Goal: Information Seeking & Learning: Learn about a topic

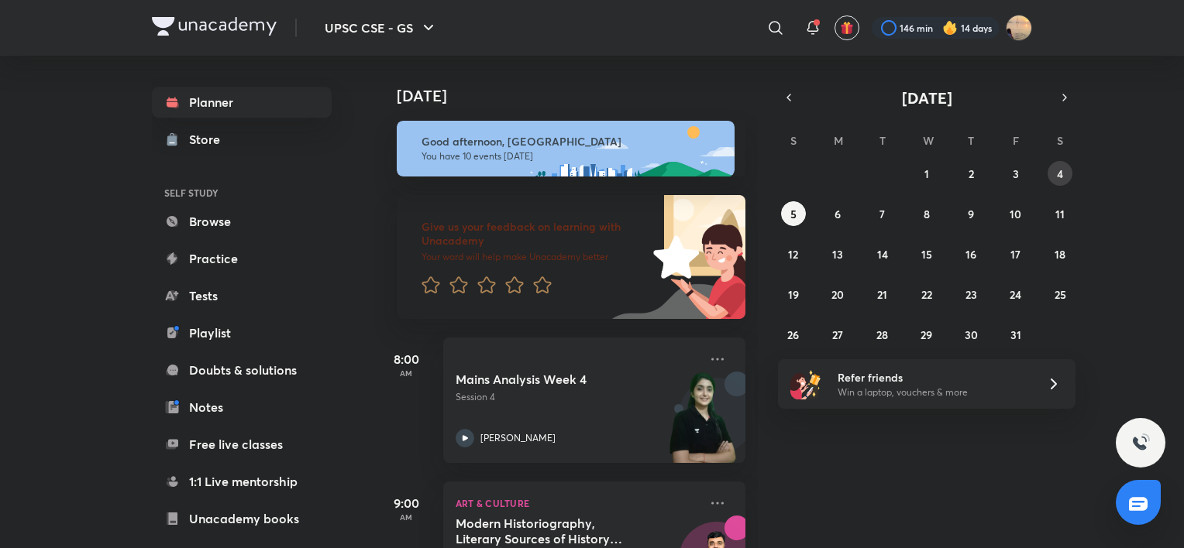
click at [1059, 180] on button "4" at bounding box center [1059, 173] width 25 height 25
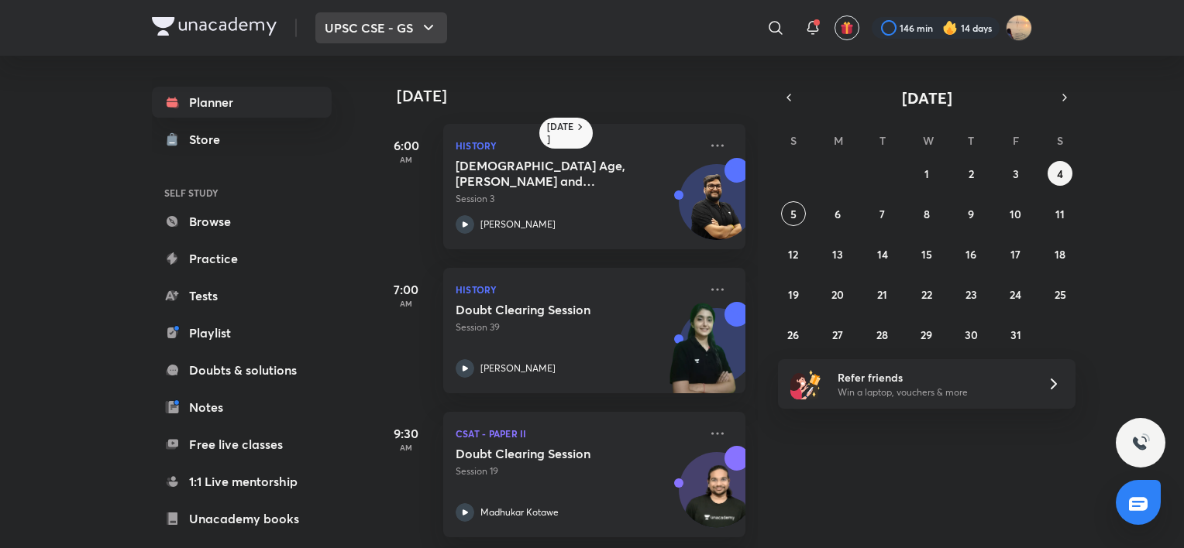
click at [421, 19] on icon "button" at bounding box center [428, 28] width 19 height 19
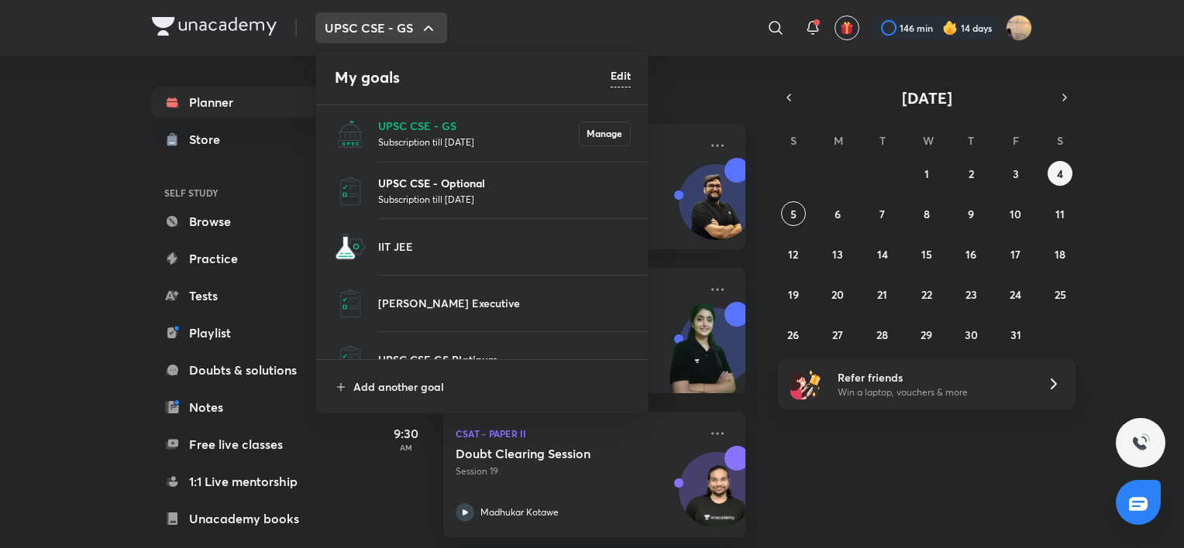
click at [449, 180] on p "UPSC CSE - Optional" at bounding box center [504, 183] width 253 height 16
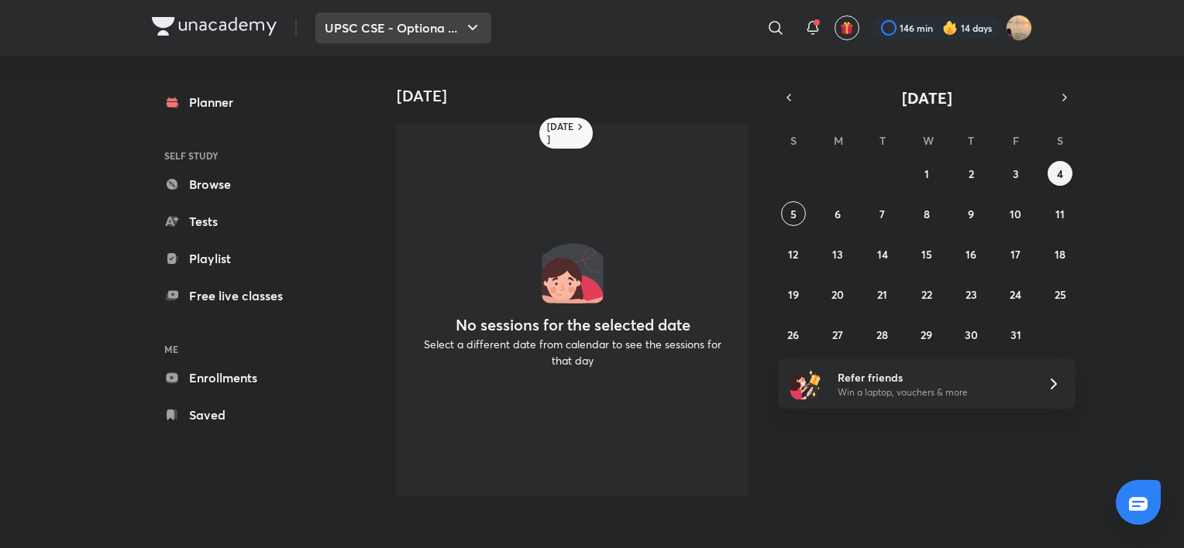
click at [413, 39] on button "UPSC CSE - Optiona ..." at bounding box center [403, 27] width 176 height 31
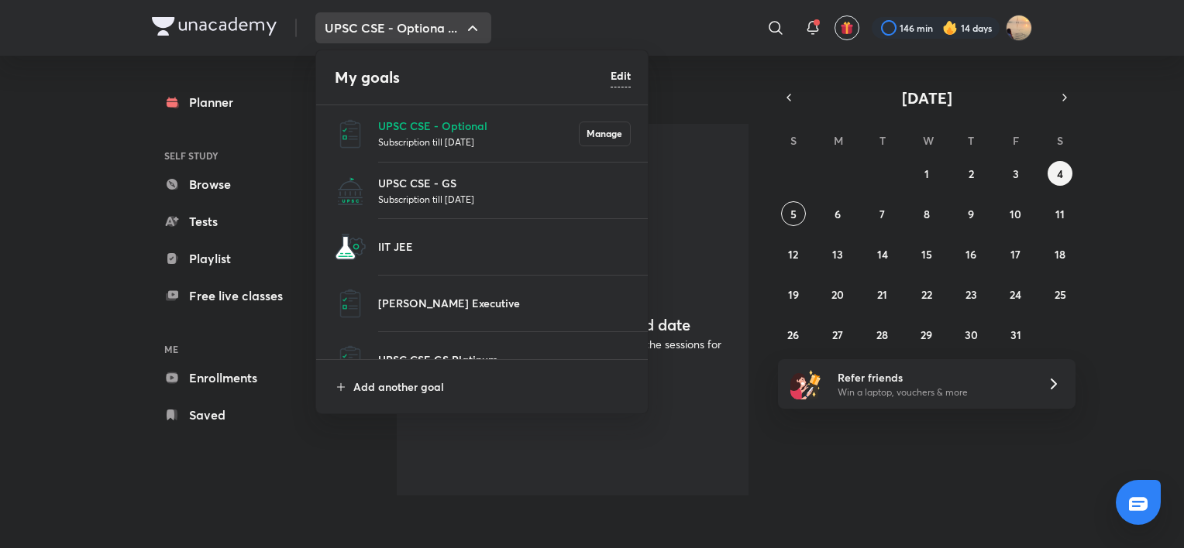
click at [782, 212] on div at bounding box center [592, 274] width 1184 height 548
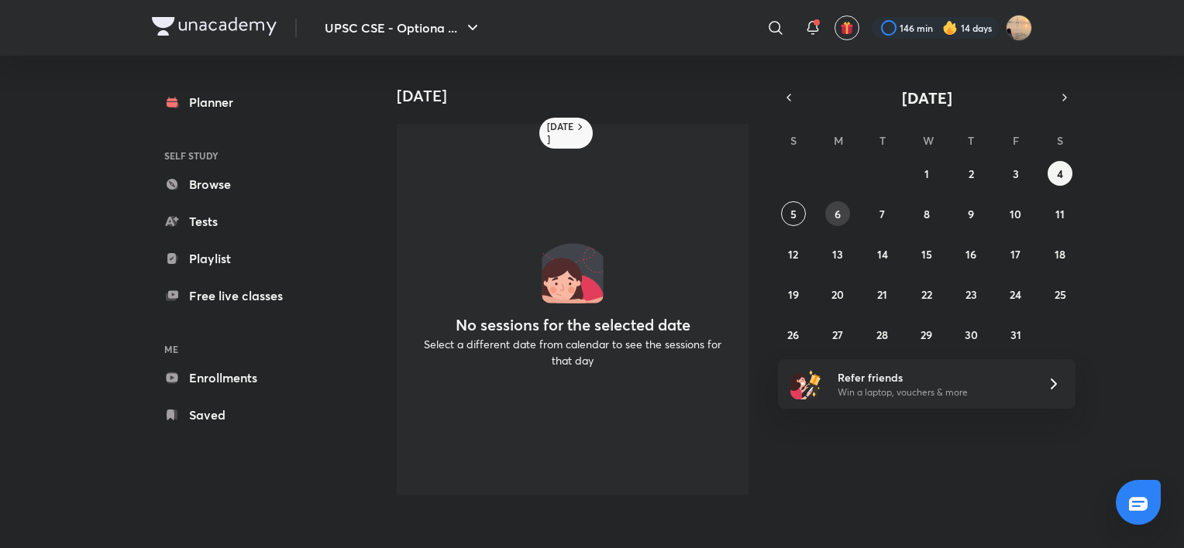
click at [846, 214] on button "6" at bounding box center [837, 213] width 25 height 25
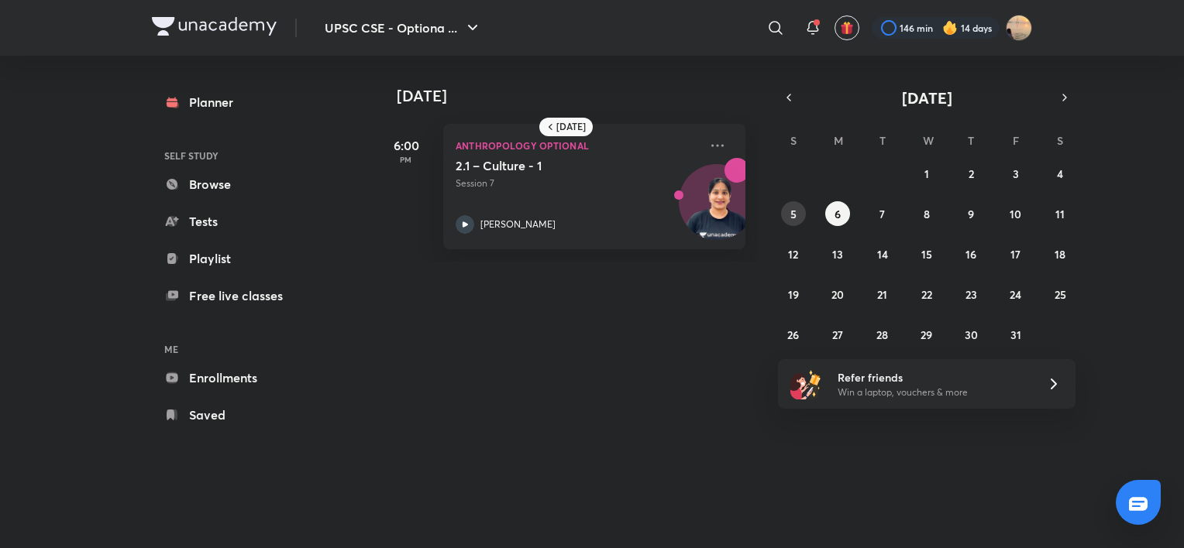
click at [793, 211] on abbr "5" at bounding box center [793, 214] width 6 height 15
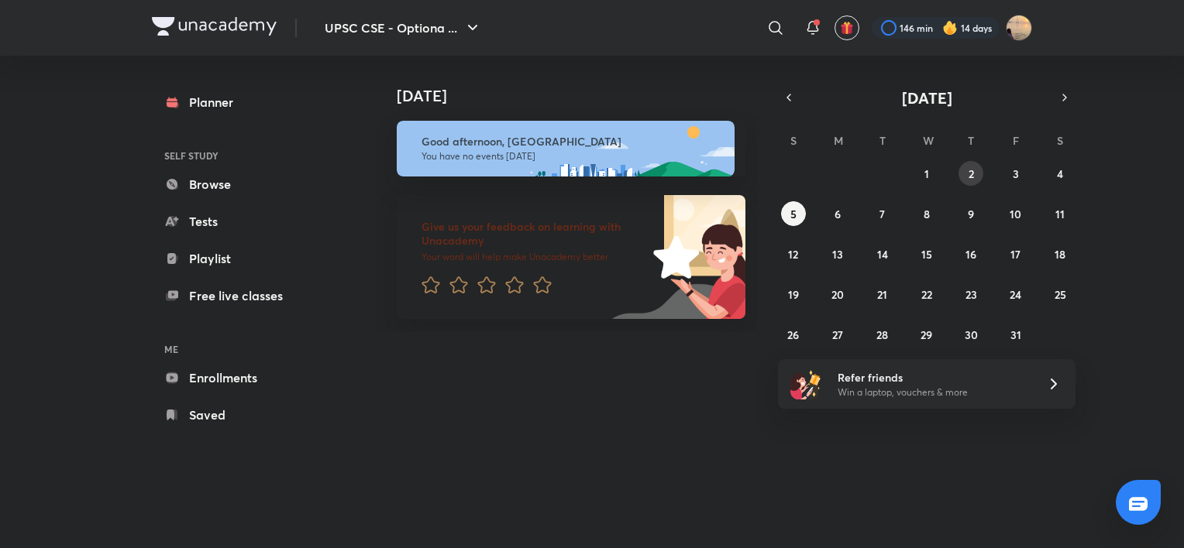
click at [963, 178] on button "2" at bounding box center [970, 173] width 25 height 25
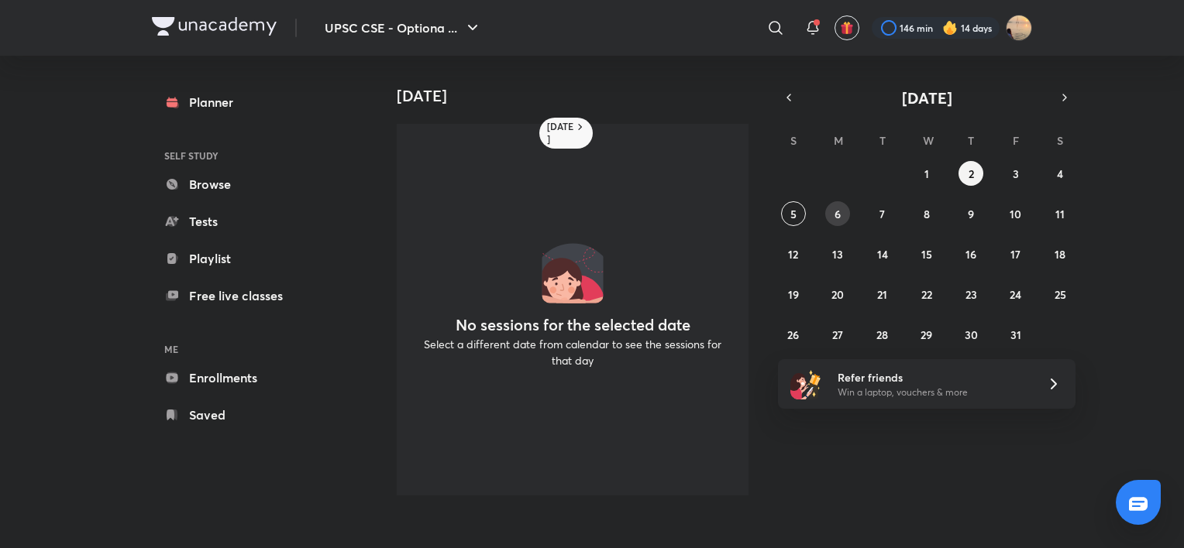
click at [840, 211] on abbr "6" at bounding box center [837, 214] width 6 height 15
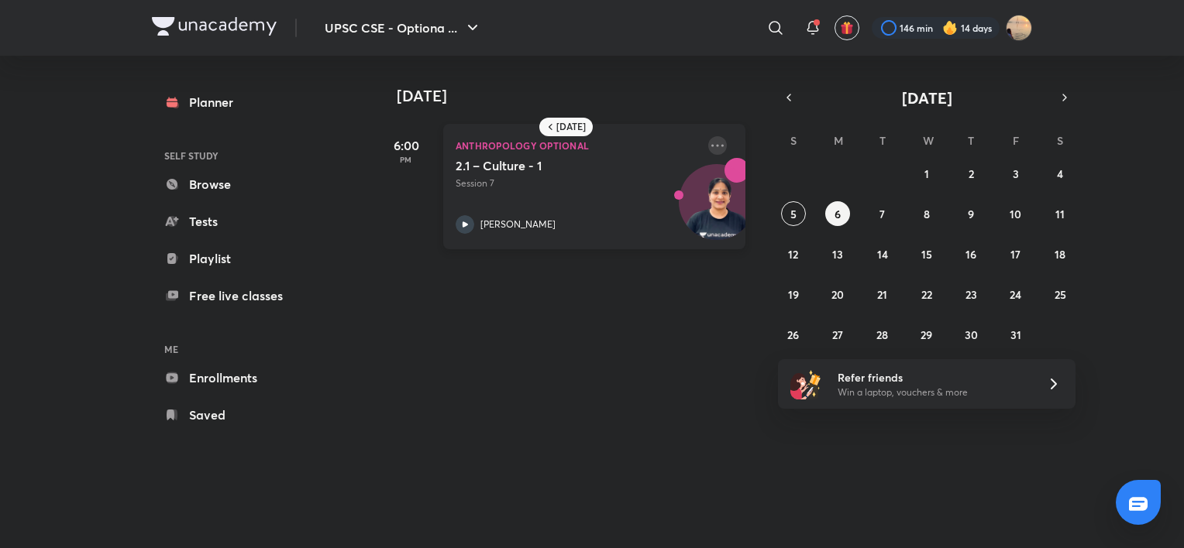
click at [708, 146] on icon at bounding box center [717, 145] width 19 height 19
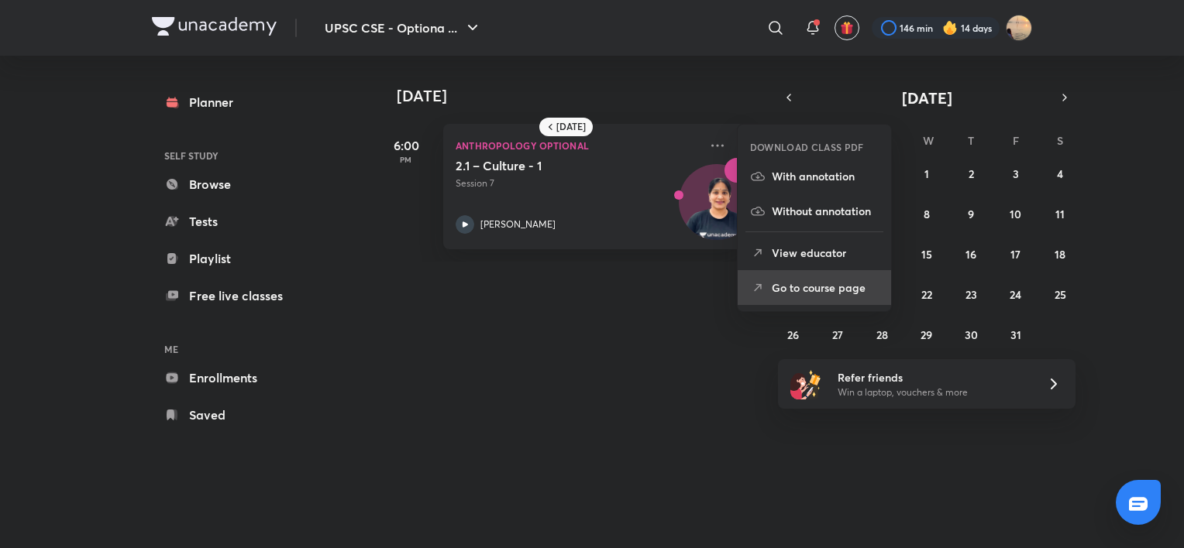
click at [761, 280] on icon at bounding box center [757, 287] width 15 height 15
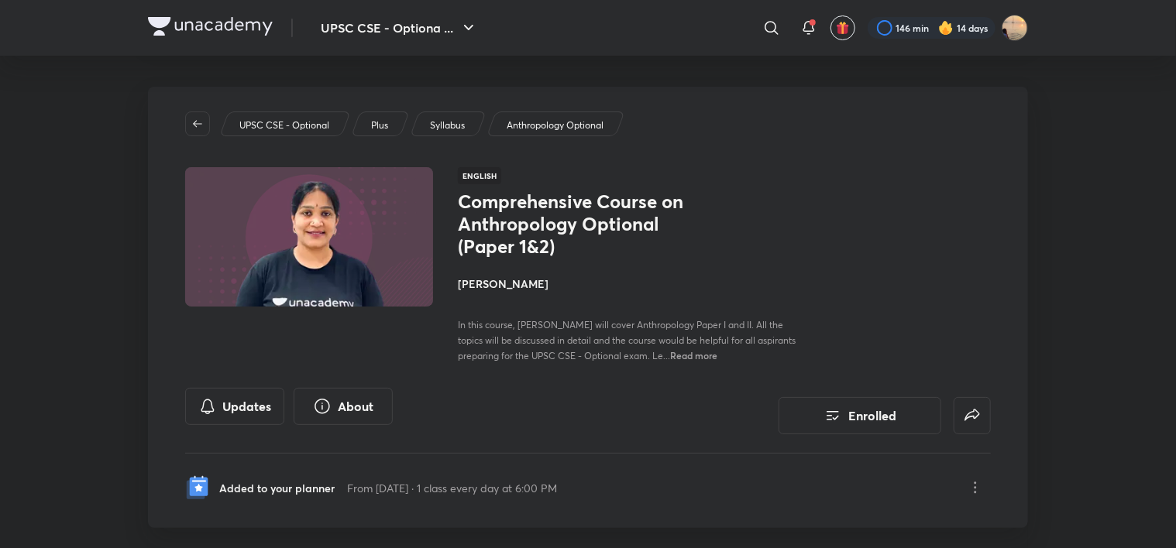
click at [502, 416] on div "Updates About Enrolled" at bounding box center [588, 411] width 806 height 46
click at [493, 335] on span "In this course, Himabindu Ma'am will cover Anthropology Paper I and II. All the…" at bounding box center [627, 340] width 338 height 43
click at [918, 418] on button "Enrolled" at bounding box center [860, 414] width 163 height 37
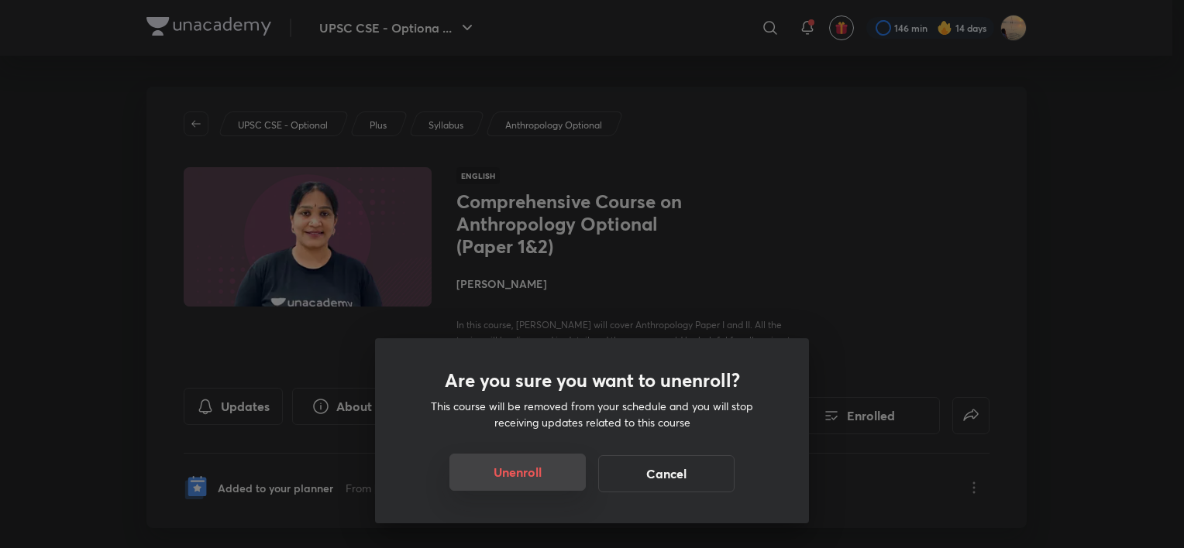
click at [515, 473] on button "Unenroll" at bounding box center [517, 472] width 136 height 37
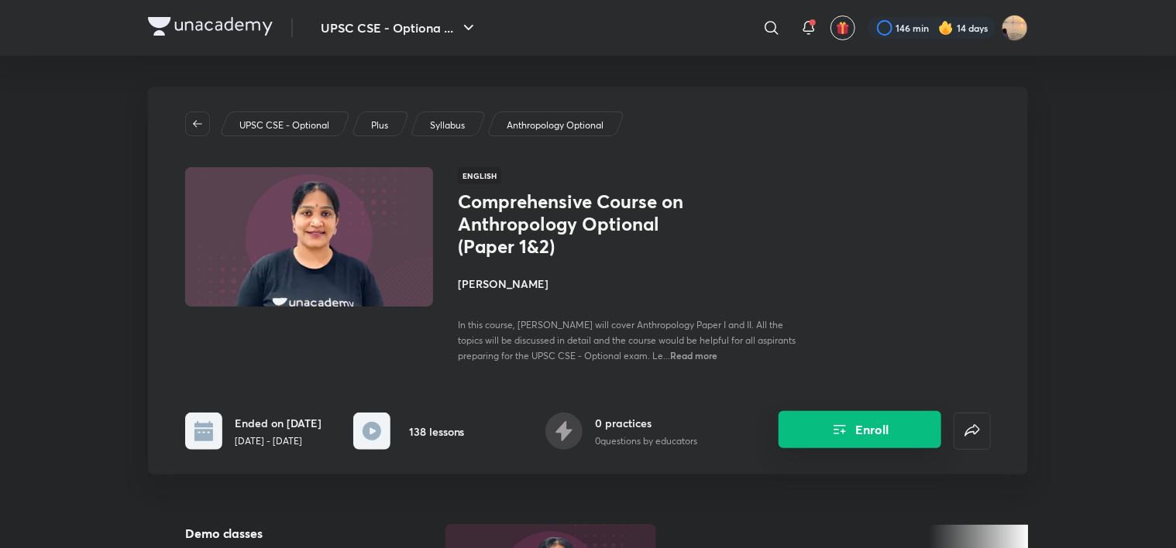
click at [863, 436] on button "Enroll" at bounding box center [860, 429] width 163 height 37
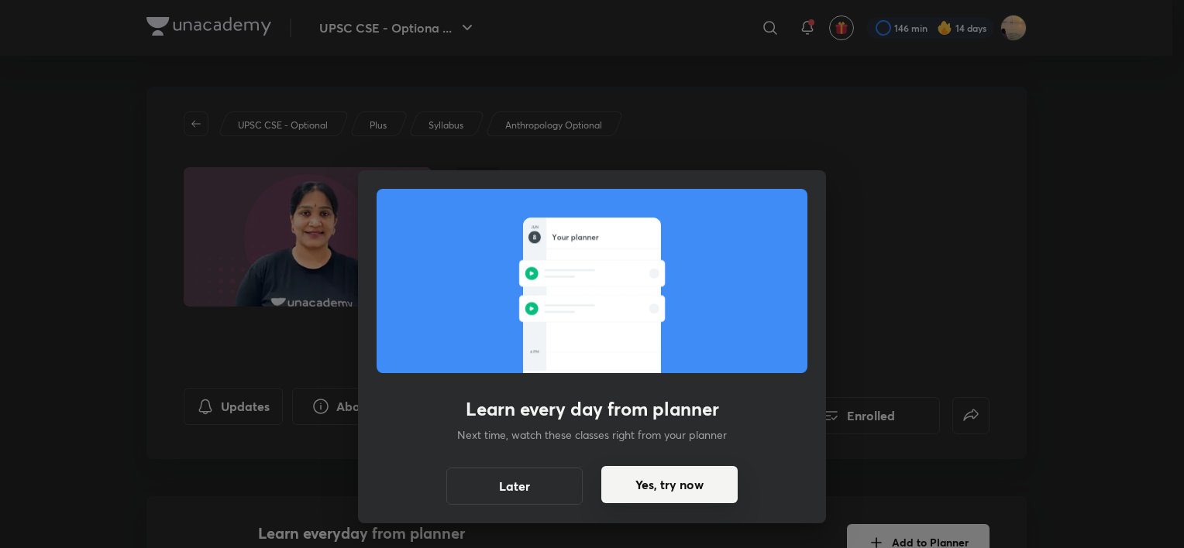
click at [622, 494] on button "Yes, try now" at bounding box center [669, 484] width 136 height 37
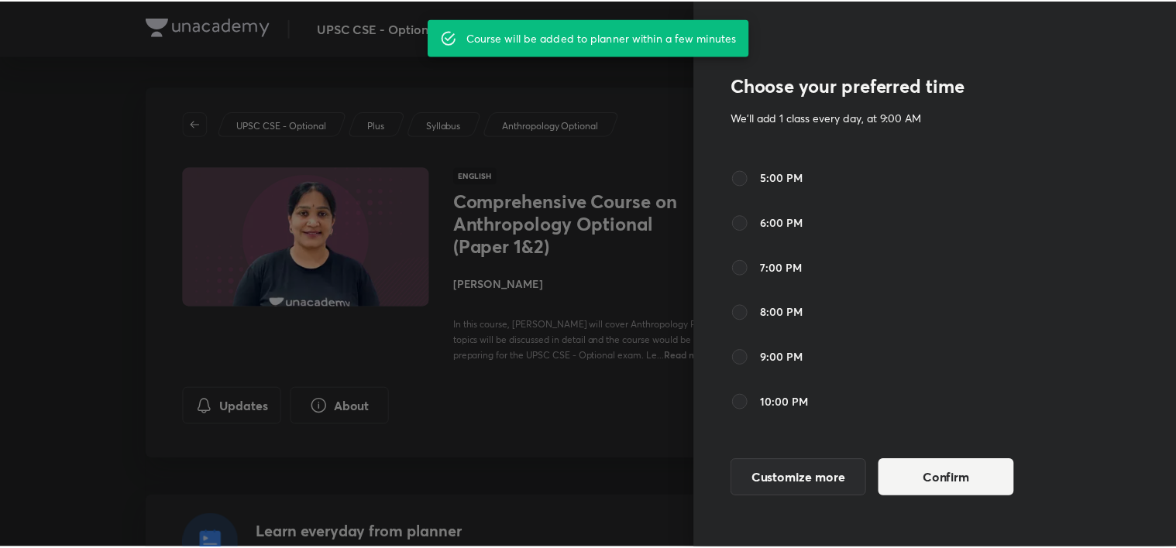
scroll to position [473, 0]
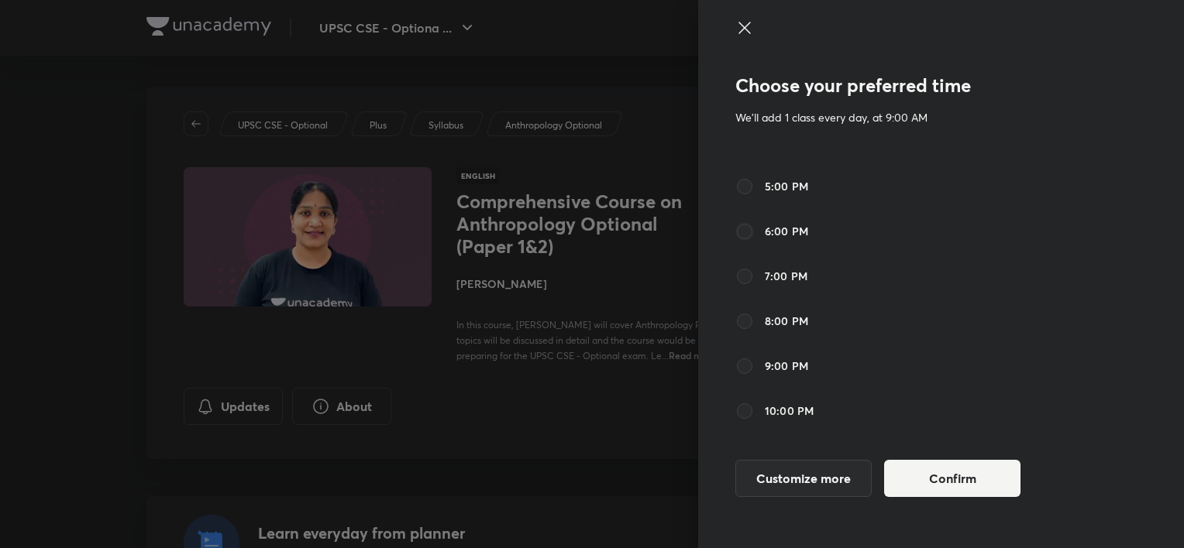
click at [747, 226] on input "6:00 PM" at bounding box center [744, 231] width 19 height 19
radio input "true"
radio input "false"
click at [933, 480] on button "Confirm" at bounding box center [952, 477] width 136 height 37
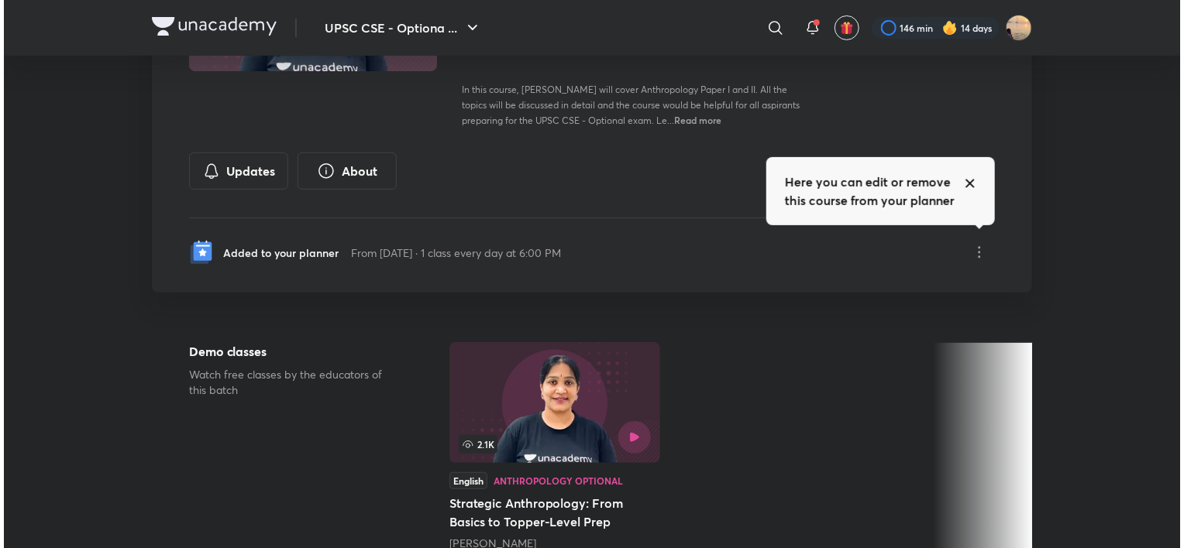
scroll to position [232, 0]
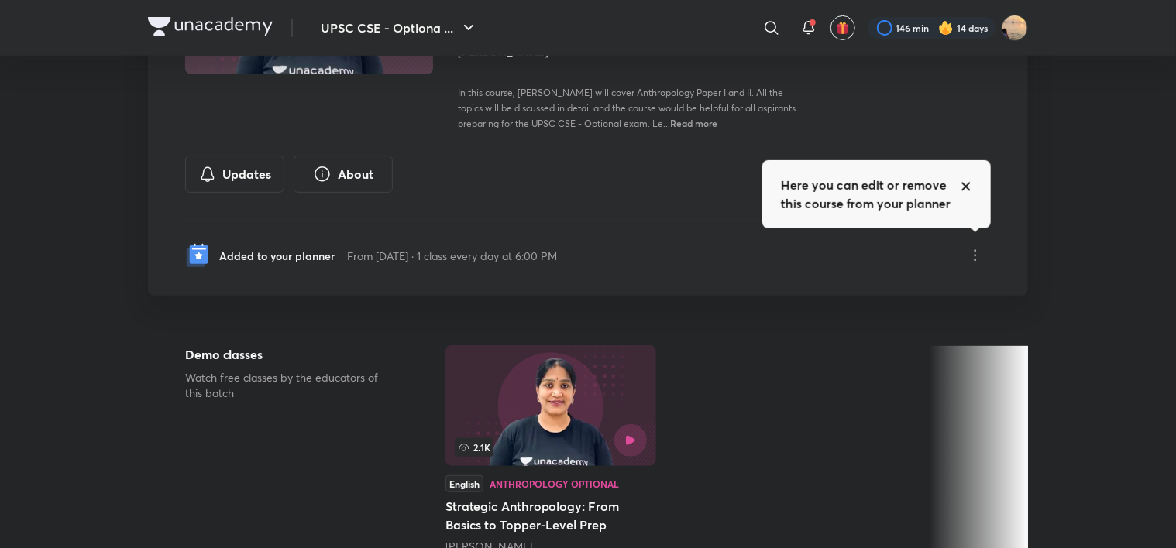
click at [339, 257] on div "Added to your planner From 5 Oct 2025 · 1 class every day at 6:00 PM" at bounding box center [371, 255] width 372 height 25
click at [978, 249] on icon at bounding box center [975, 255] width 19 height 19
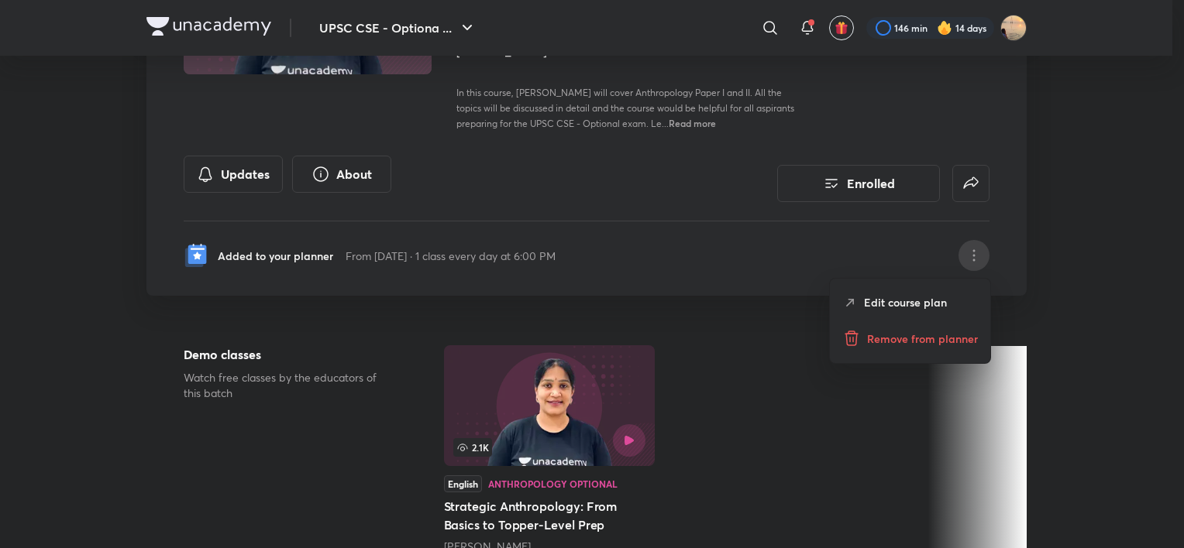
click at [898, 294] on p "Edit course plan" at bounding box center [905, 302] width 83 height 16
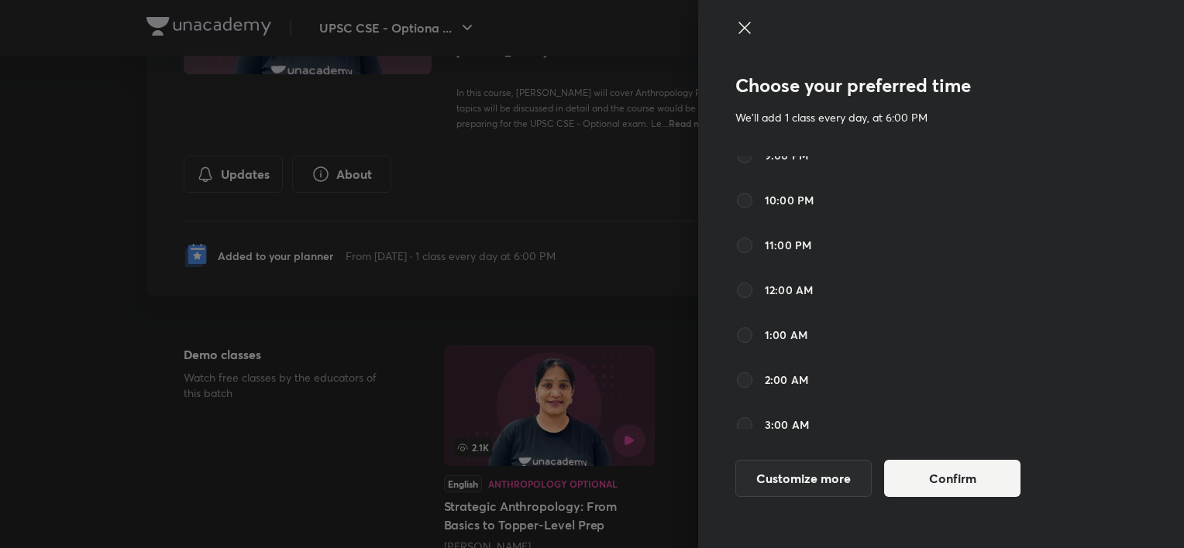
scroll to position [685, 0]
click at [796, 471] on button "Customize more" at bounding box center [803, 477] width 136 height 37
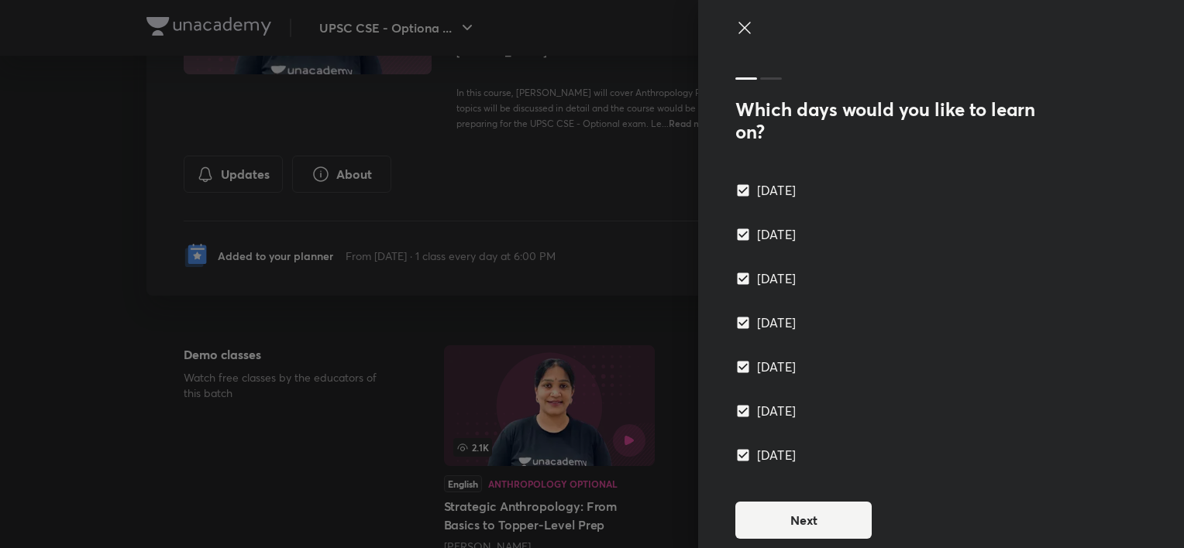
click at [735, 459] on input "Sunday" at bounding box center [746, 455] width 22 height 15
checkbox input "false"
click at [775, 516] on button "Next" at bounding box center [803, 518] width 136 height 37
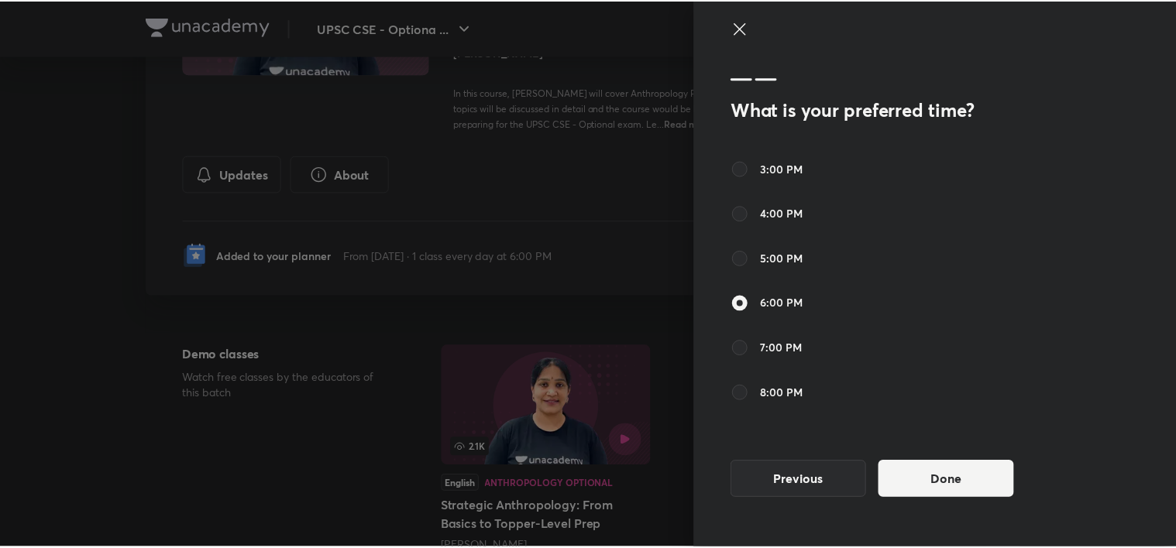
scroll to position [397, 0]
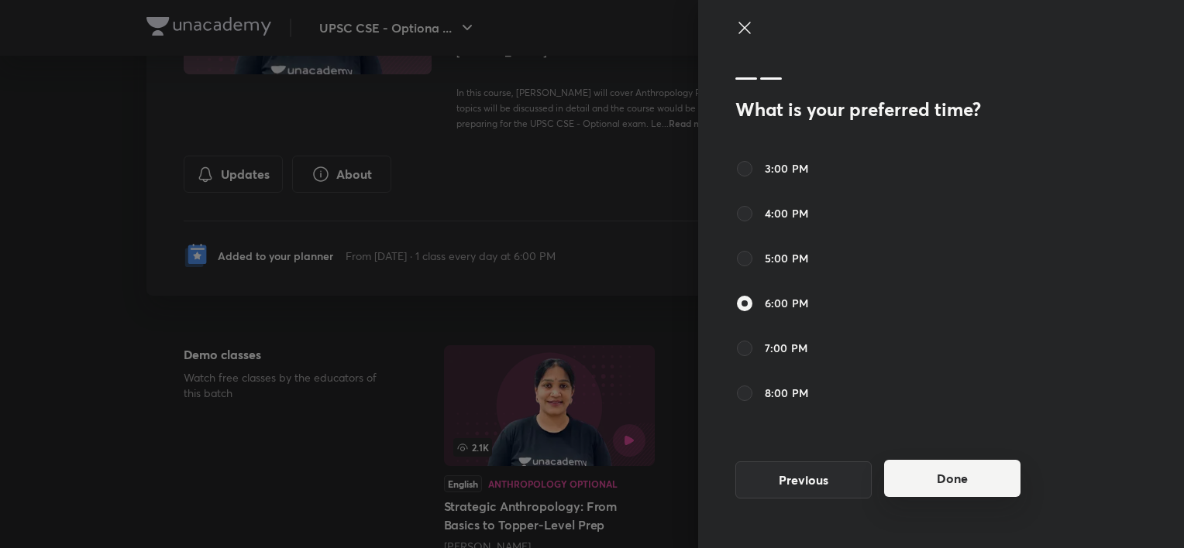
click at [937, 481] on button "Done" at bounding box center [952, 478] width 136 height 37
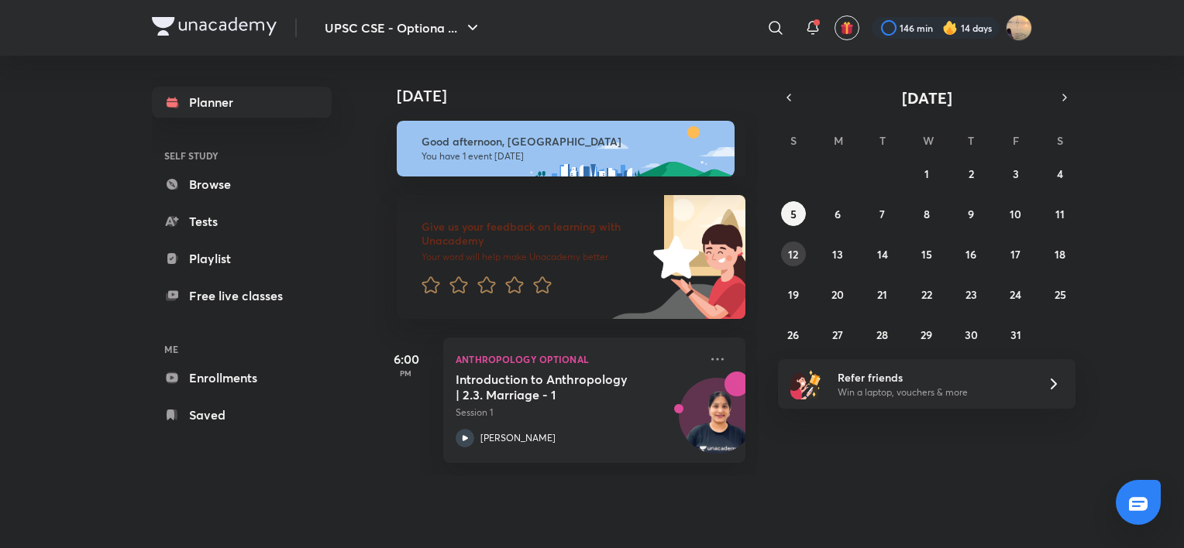
click at [787, 254] on button "12" at bounding box center [793, 254] width 25 height 25
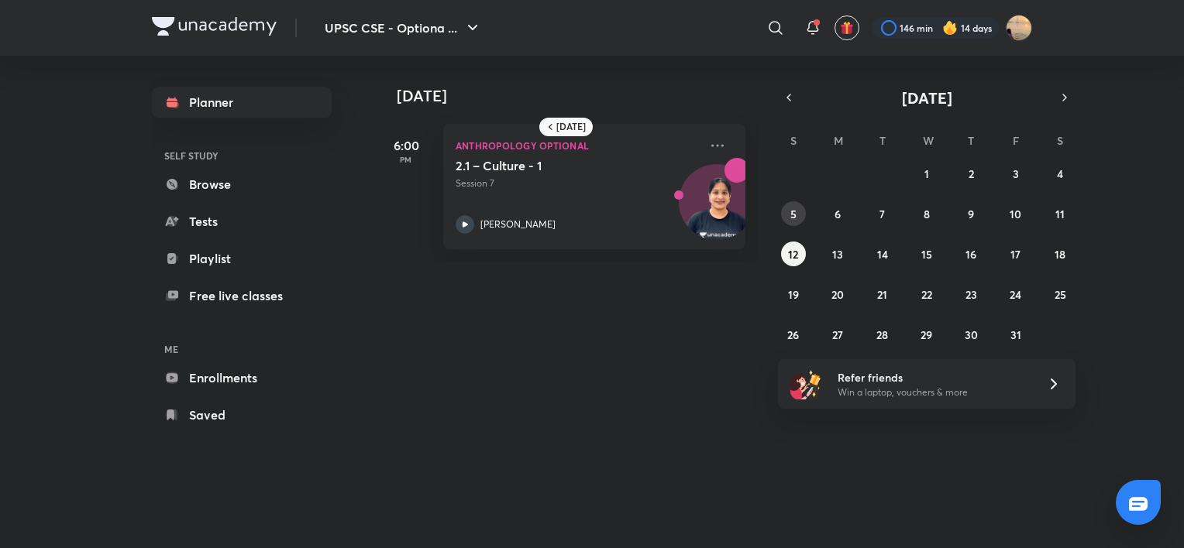
click at [798, 211] on button "5" at bounding box center [793, 213] width 25 height 25
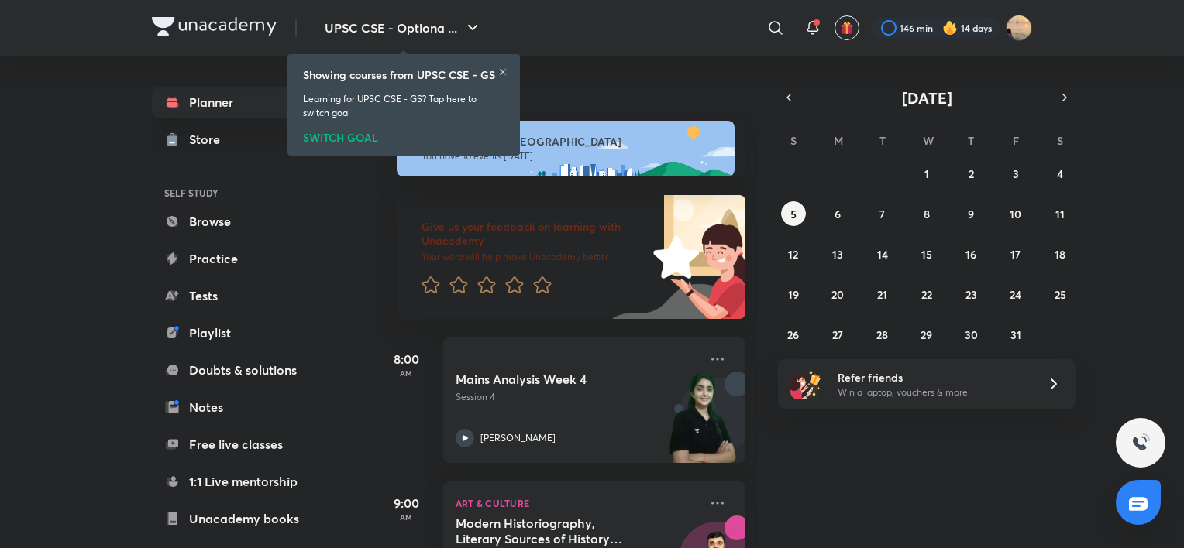
click at [325, 135] on div "SWITCH GOAL" at bounding box center [403, 134] width 201 height 17
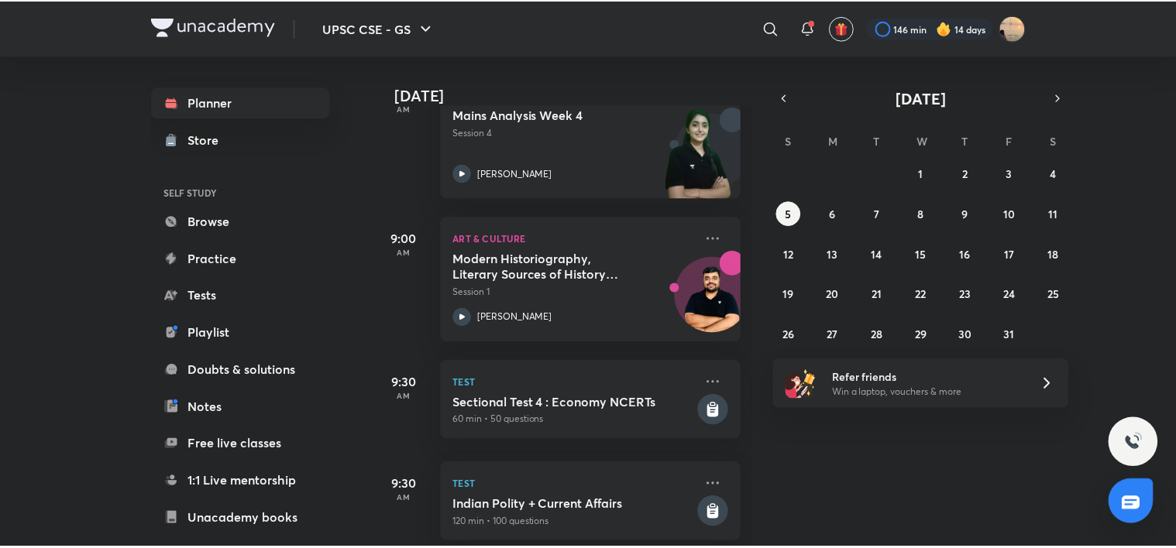
scroll to position [266, 0]
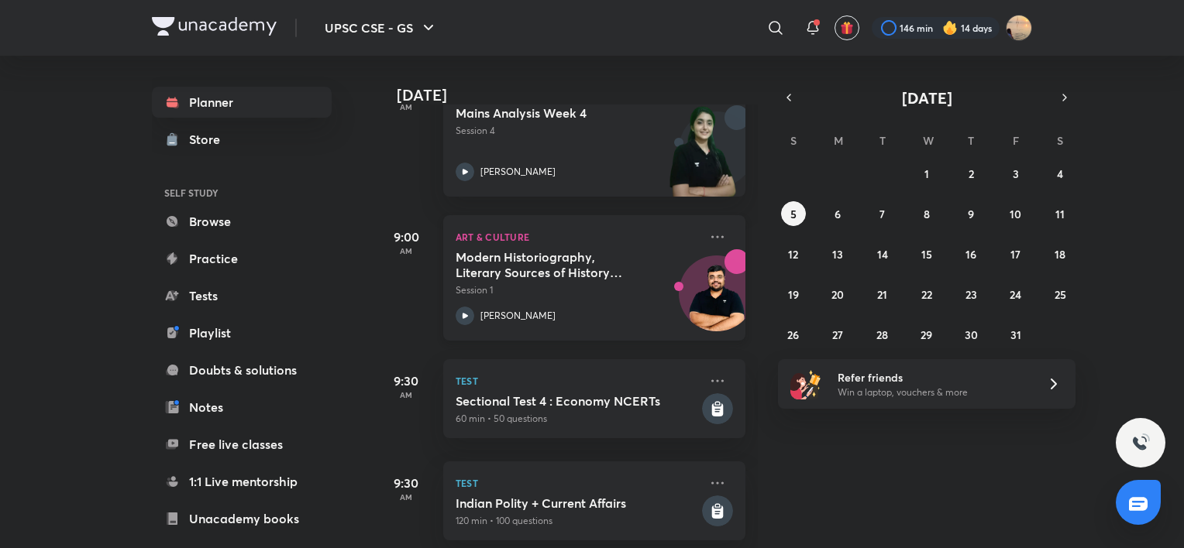
click at [552, 270] on h5 "Modern Historiography, Literary Sources of History and Their Significance" at bounding box center [551, 264] width 193 height 31
click at [708, 242] on icon at bounding box center [717, 237] width 19 height 19
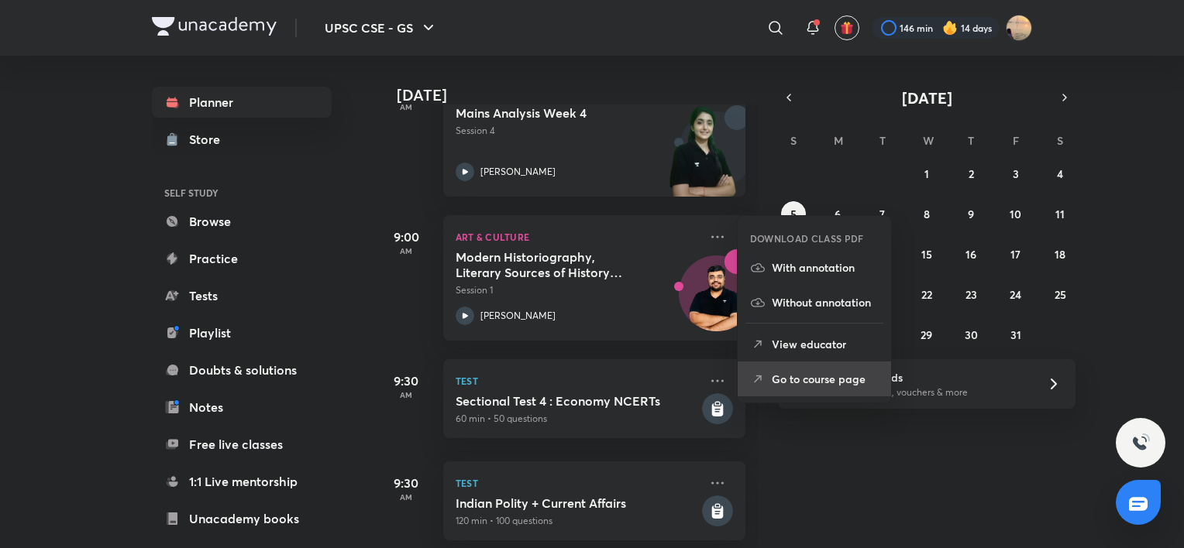
click at [769, 372] on li "Go to course page" at bounding box center [813, 379] width 153 height 35
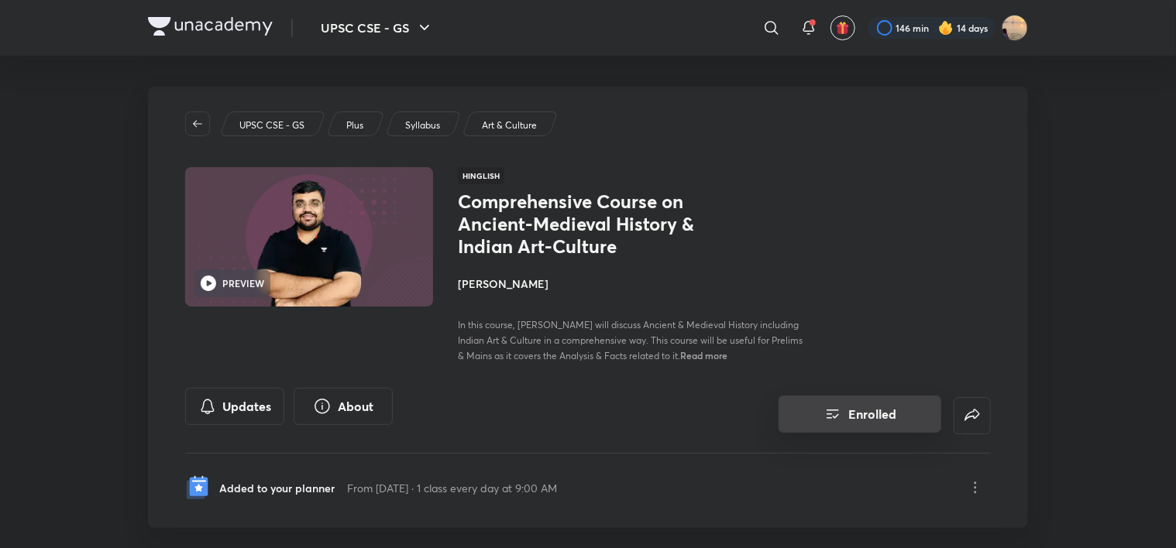
click at [885, 421] on button "Enrolled" at bounding box center [860, 414] width 163 height 37
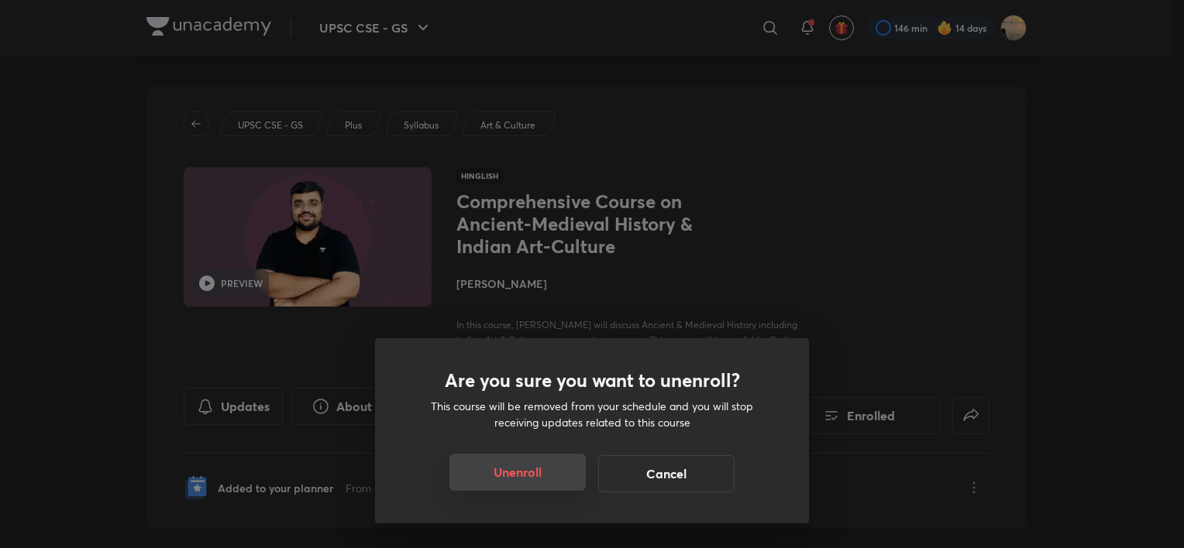
click at [508, 474] on button "Unenroll" at bounding box center [517, 472] width 136 height 37
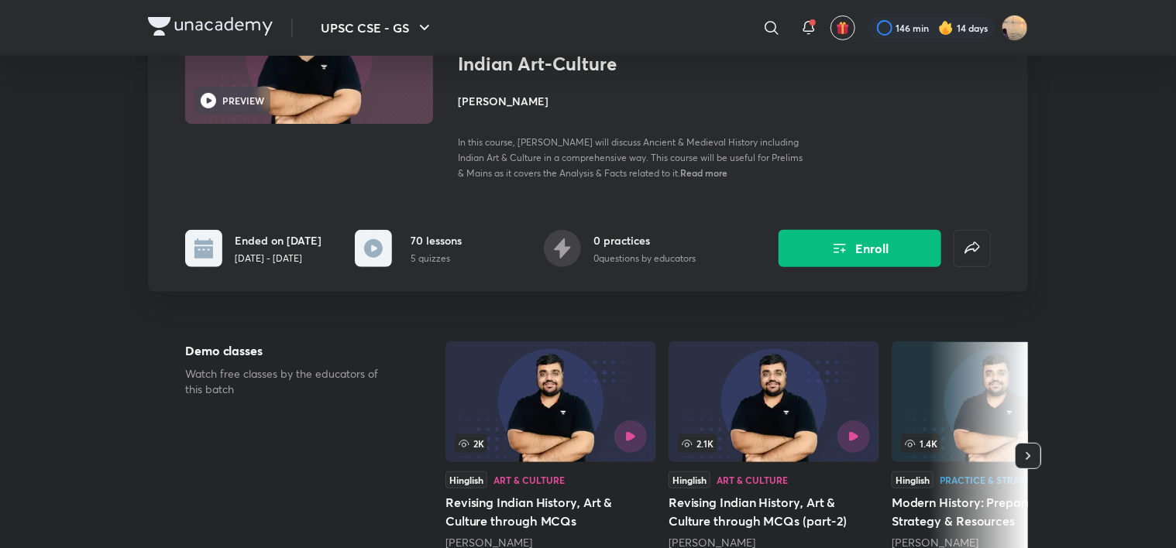
scroll to position [81, 0]
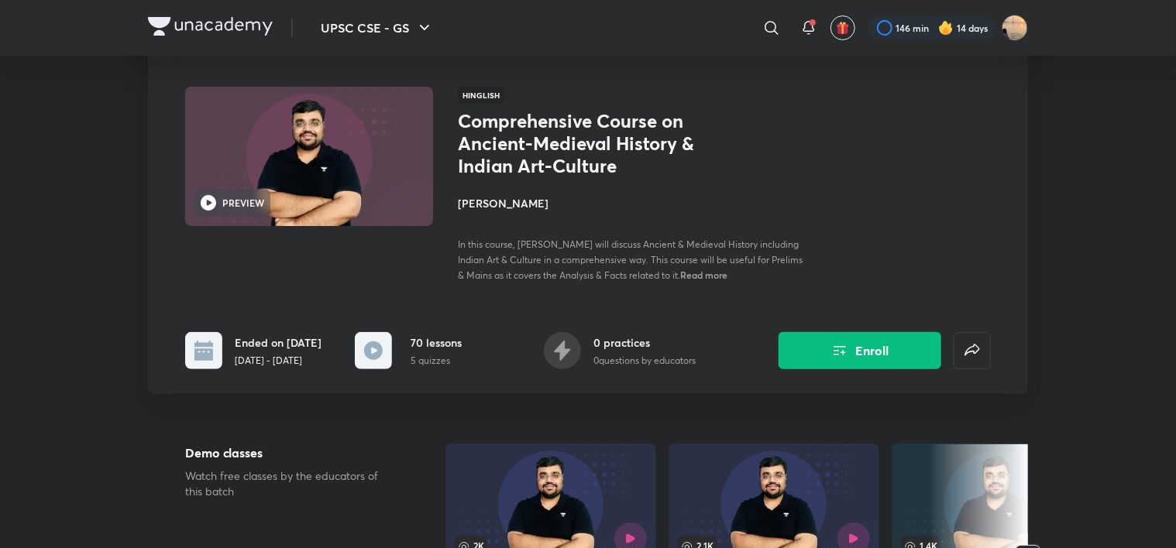
click at [508, 199] on h4 "[PERSON_NAME]" at bounding box center [631, 203] width 347 height 16
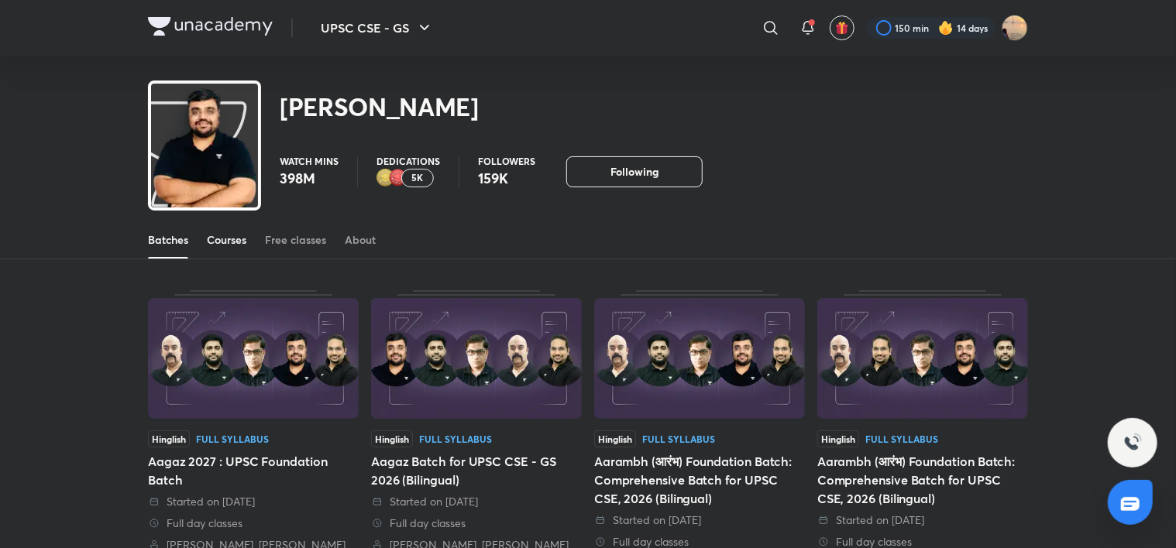
click at [235, 248] on link "Courses" at bounding box center [227, 240] width 40 height 37
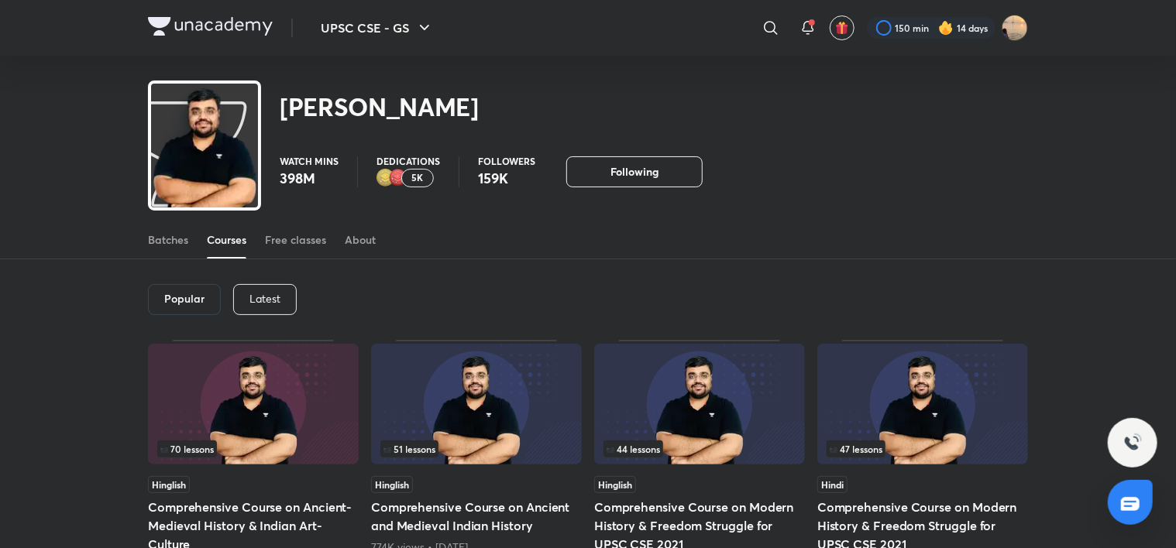
click at [277, 293] on p "Latest" at bounding box center [264, 299] width 31 height 12
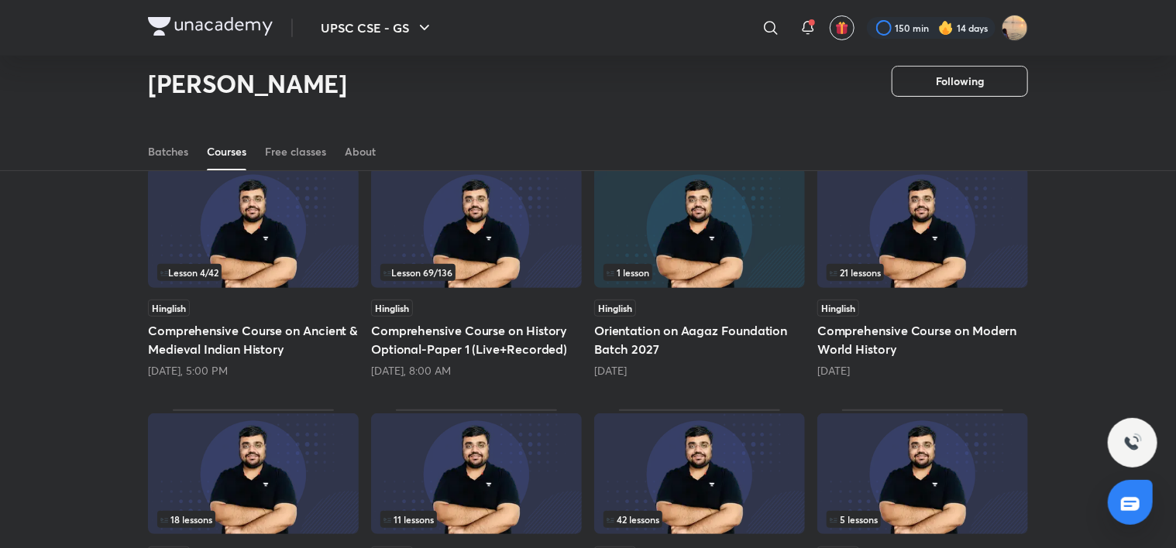
scroll to position [139, 0]
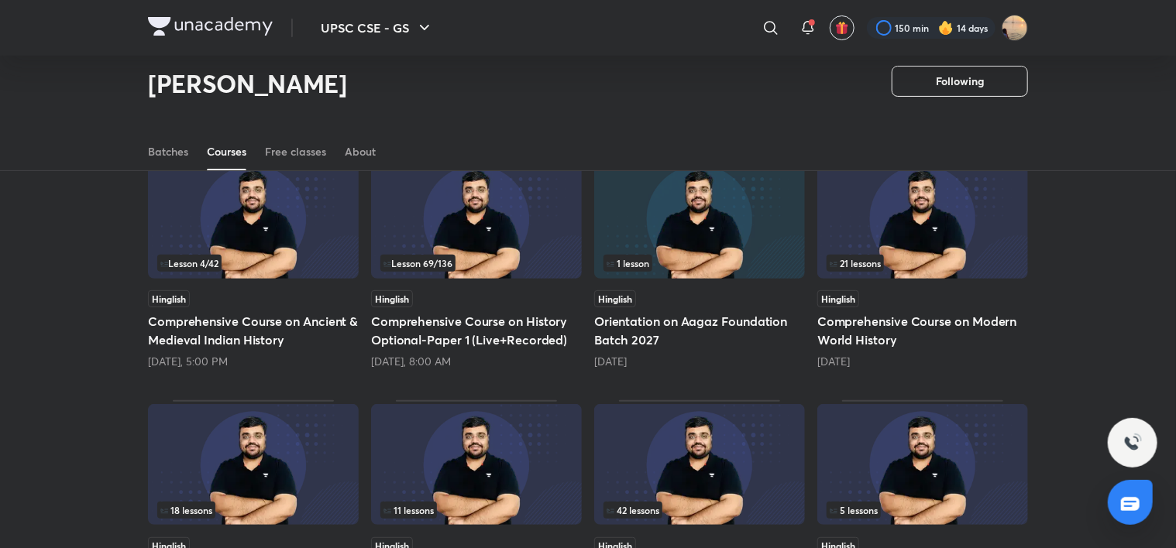
click at [266, 246] on img at bounding box center [253, 218] width 211 height 121
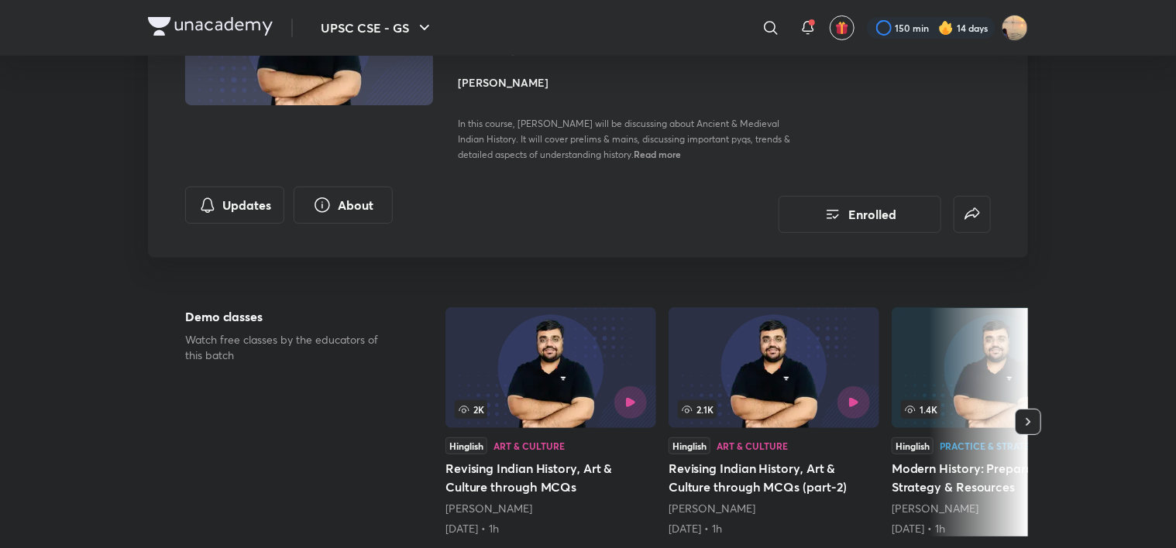
scroll to position [201, 0]
click at [326, 215] on button "About" at bounding box center [343, 203] width 99 height 37
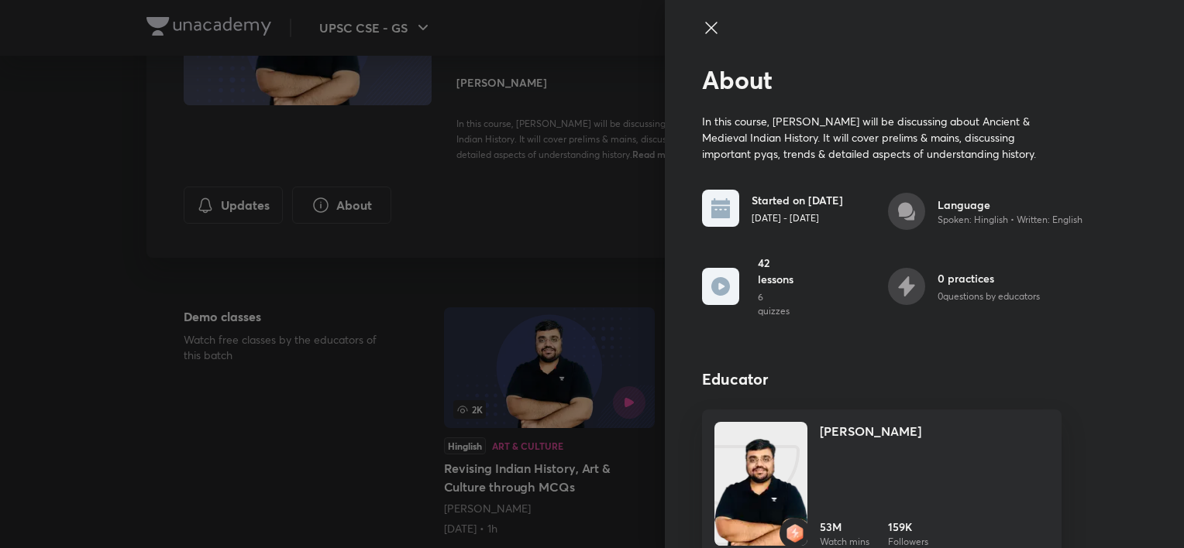
click at [480, 224] on div at bounding box center [592, 274] width 1184 height 548
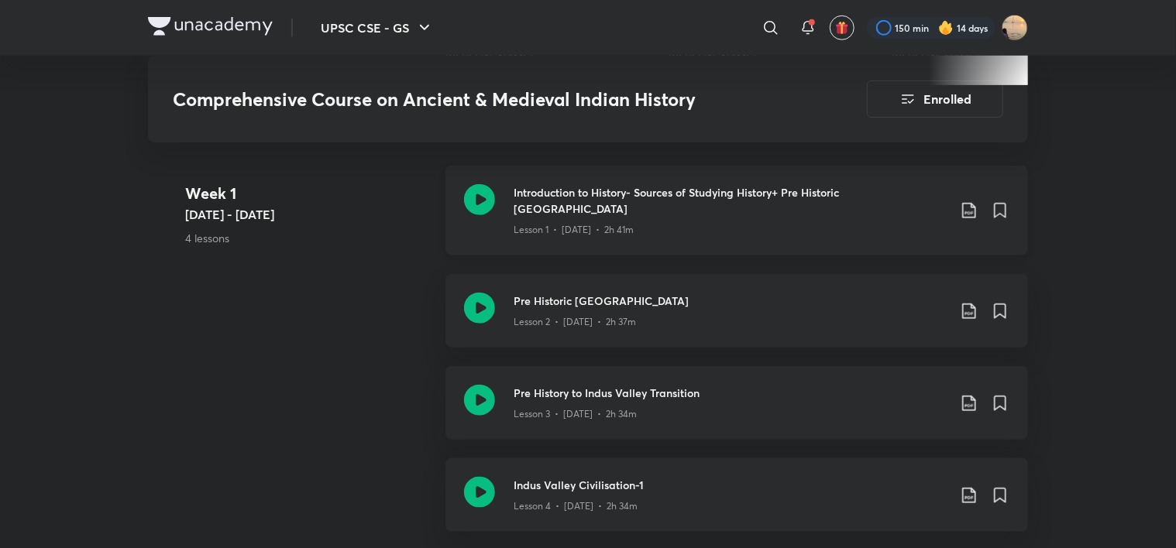
scroll to position [654, 0]
click at [577, 216] on div "Lesson 1 • [DATE] • 2h 41m" at bounding box center [731, 226] width 434 height 20
